Goal: Information Seeking & Learning: Learn about a topic

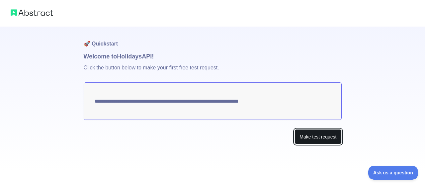
click at [328, 139] on button "Make test request" at bounding box center [318, 136] width 47 height 15
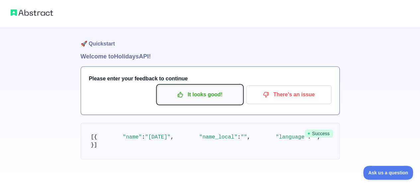
click at [199, 96] on p "It looks good!" at bounding box center [199, 94] width 75 height 11
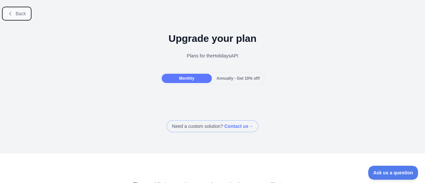
click at [8, 11] on icon at bounding box center [10, 13] width 5 height 5
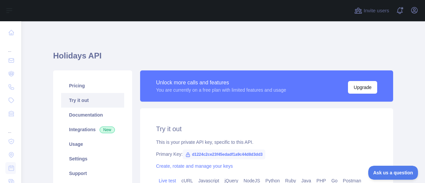
scroll to position [33, 0]
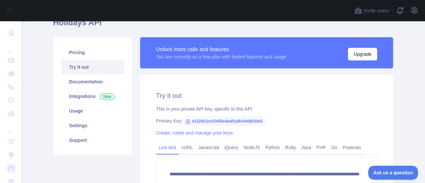
drag, startPoint x: 190, startPoint y: 122, endPoint x: 353, endPoint y: 89, distance: 165.8
click at [353, 89] on div "**********" at bounding box center [266, 154] width 253 height 158
drag, startPoint x: 188, startPoint y: 121, endPoint x: 271, endPoint y: 118, distance: 83.4
click at [271, 118] on div "Primary Key: d1224c2ce23f45edadf1a9c44d8d3dd3" at bounding box center [266, 121] width 221 height 7
copy span "d1224c2ce23f45edadf1a9c44d8d3dd3"
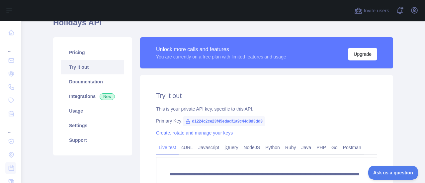
click at [49, 105] on div "Pricing Try it out Documentation Integrations New Usage Settings Support" at bounding box center [92, 135] width 87 height 196
click at [81, 97] on link "Integrations New" at bounding box center [92, 96] width 63 height 15
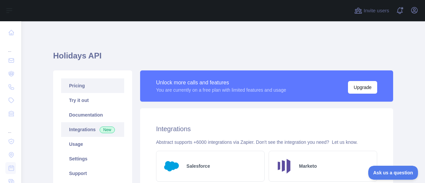
click at [76, 87] on link "Pricing" at bounding box center [92, 85] width 63 height 15
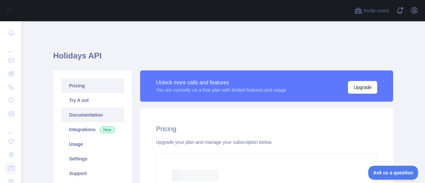
click at [80, 110] on link "Documentation" at bounding box center [92, 115] width 63 height 15
